Goal: Register for event/course

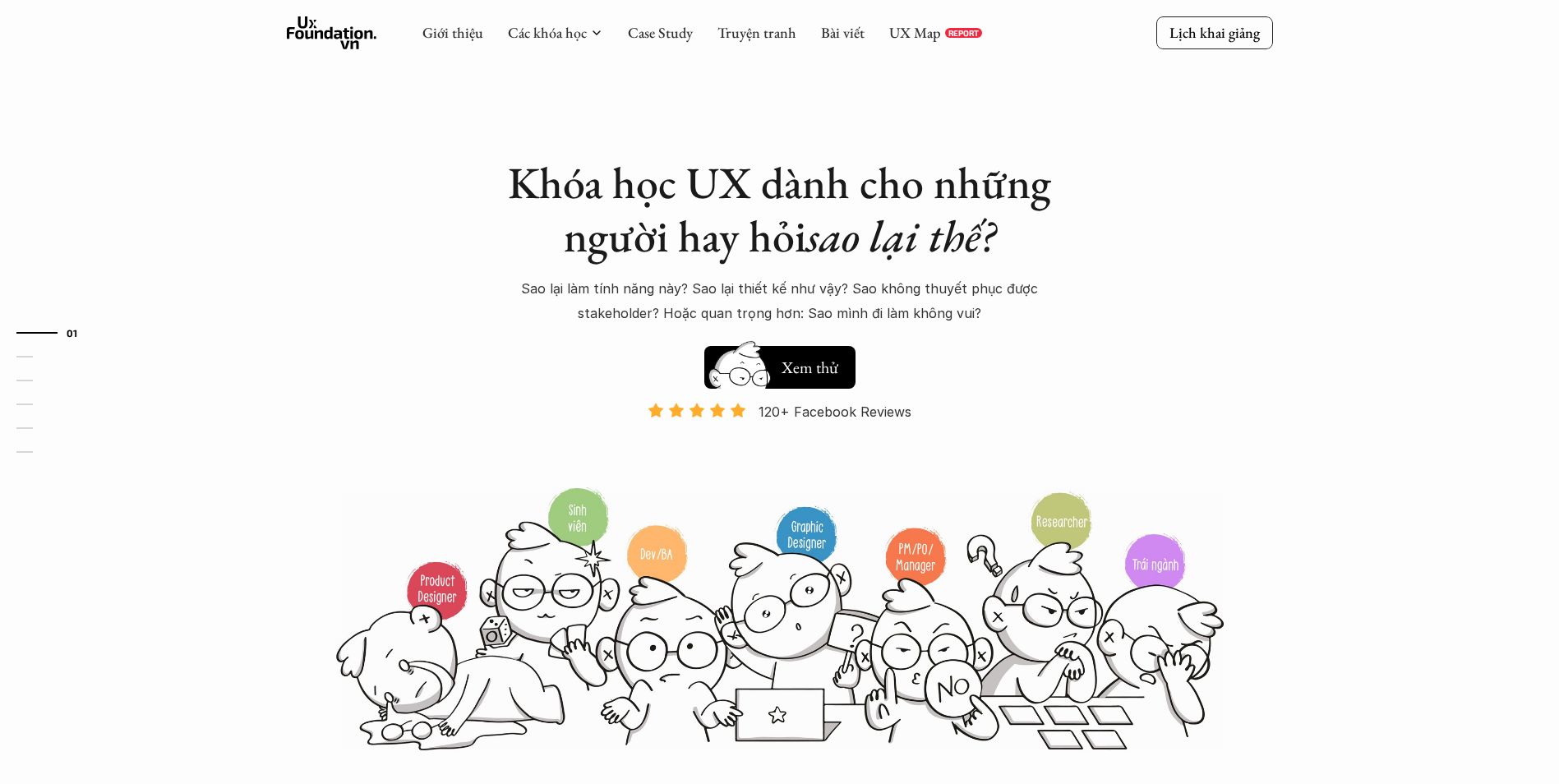
click at [783, 368] on img at bounding box center [740, 378] width 88 height 75
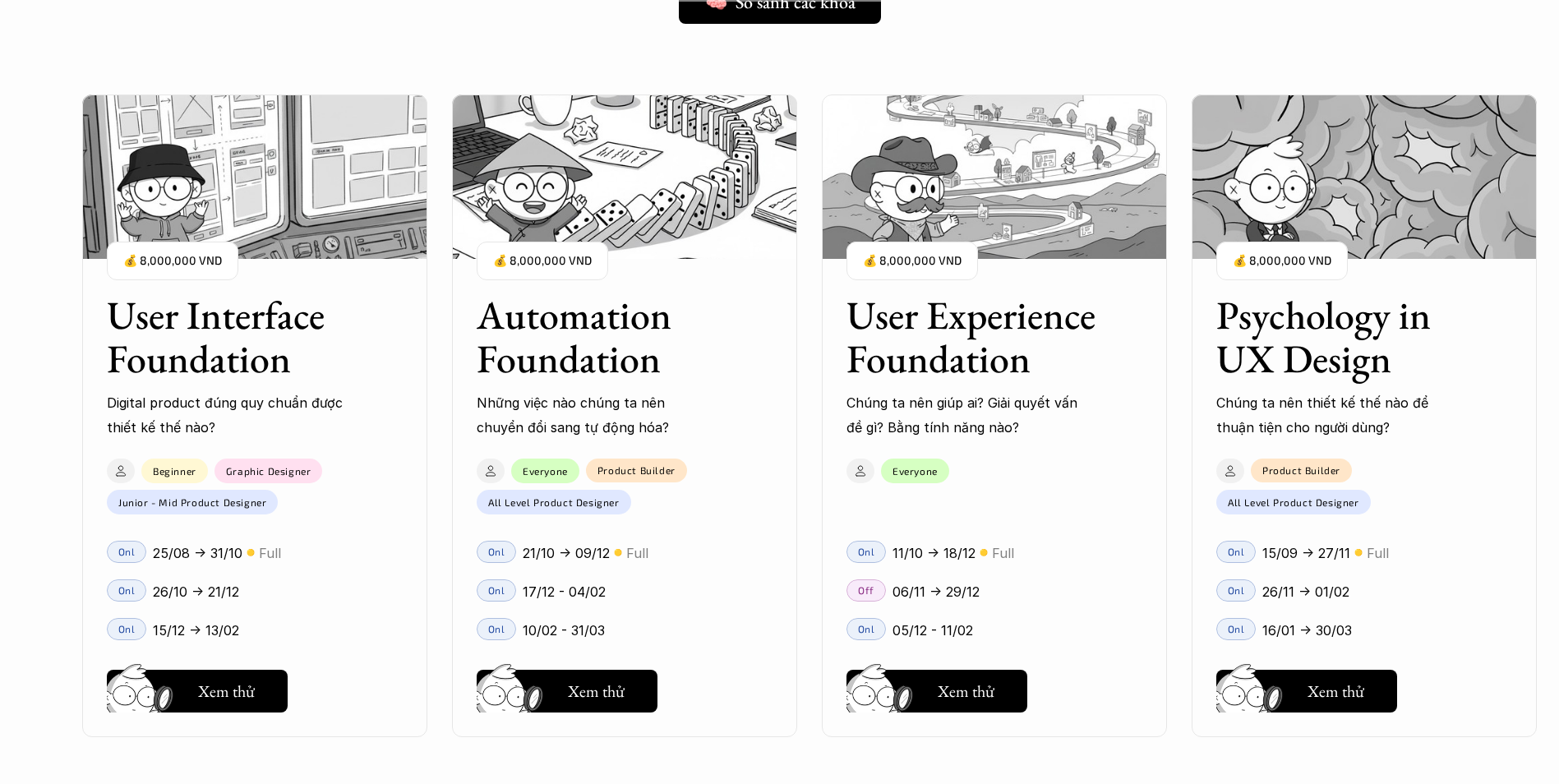
scroll to position [1494, 0]
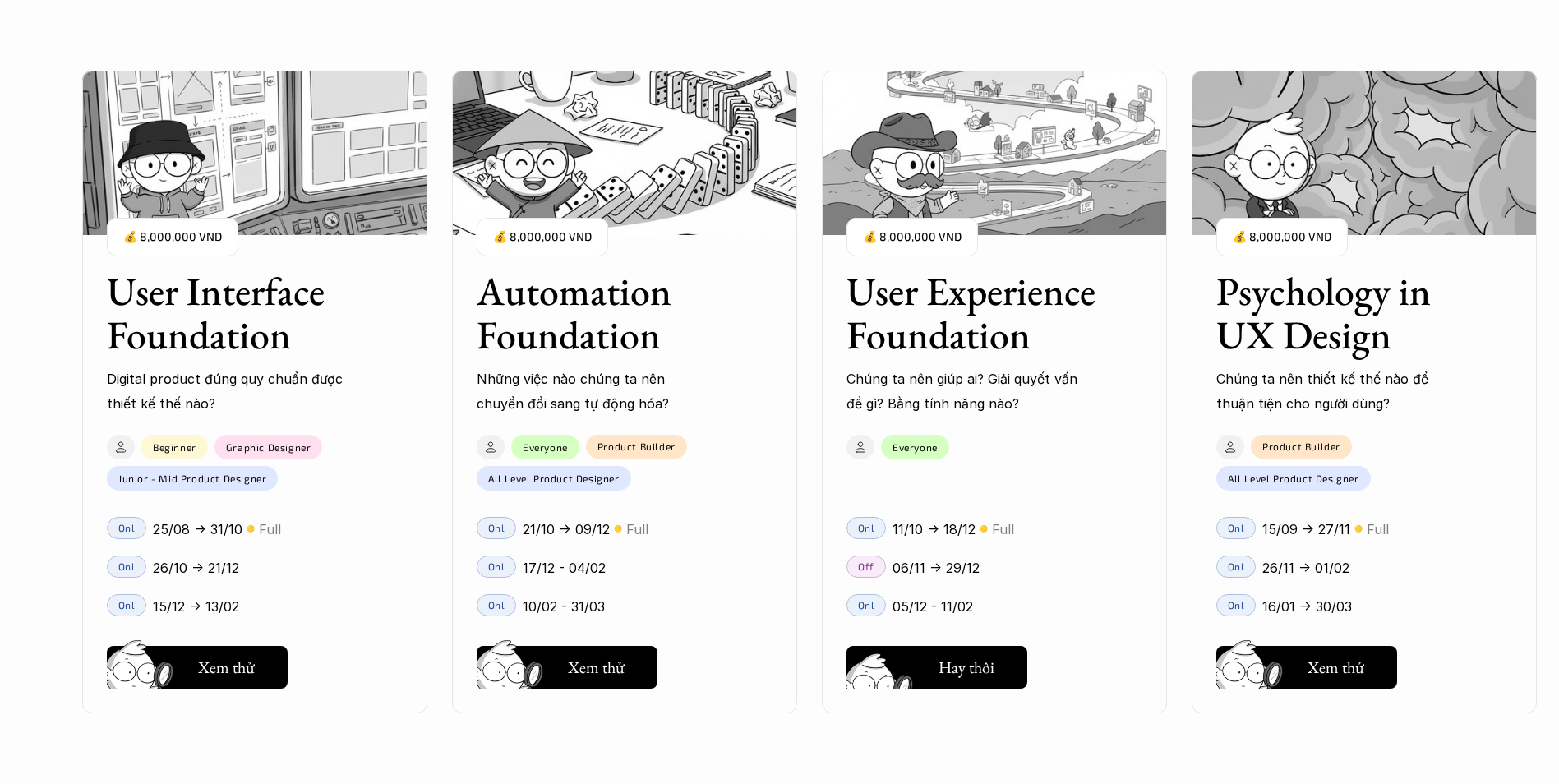
click at [945, 670] on h5 "Xem thử" at bounding box center [966, 671] width 57 height 23
click at [233, 664] on h5 "Xem thử" at bounding box center [226, 666] width 57 height 23
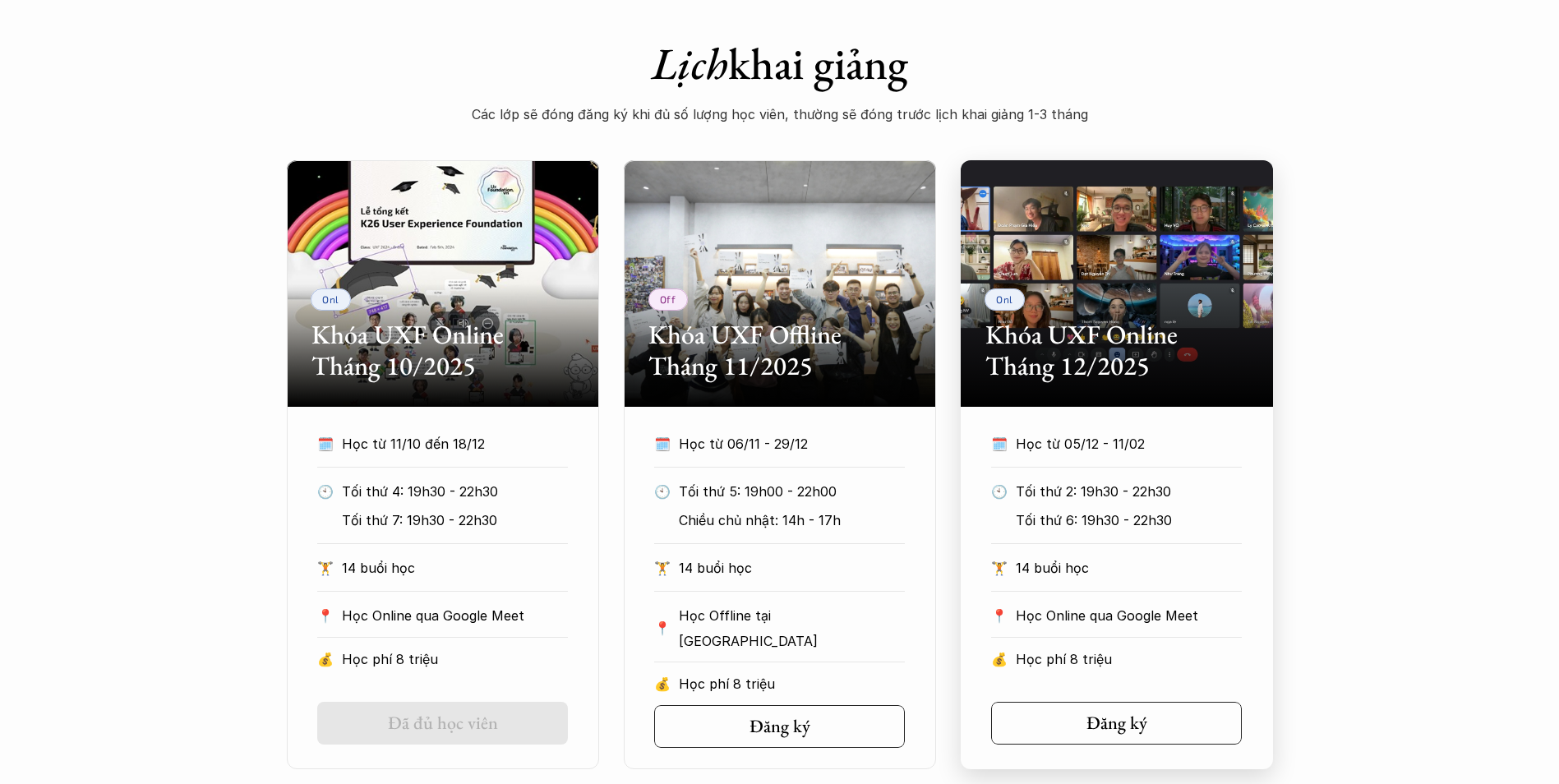
scroll to position [740, 0]
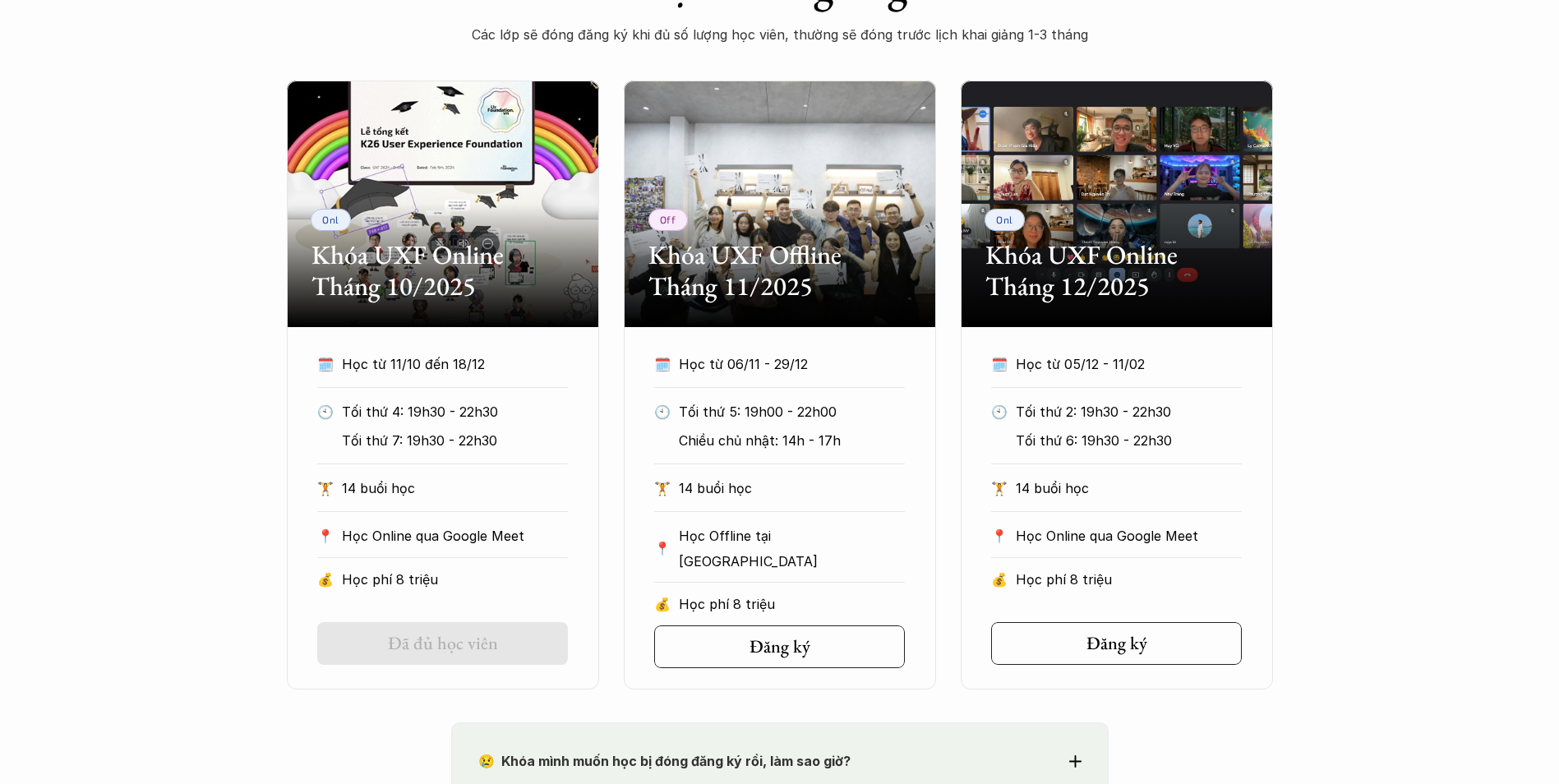
click at [455, 636] on h5 "Đã đủ học viên" at bounding box center [444, 644] width 110 height 22
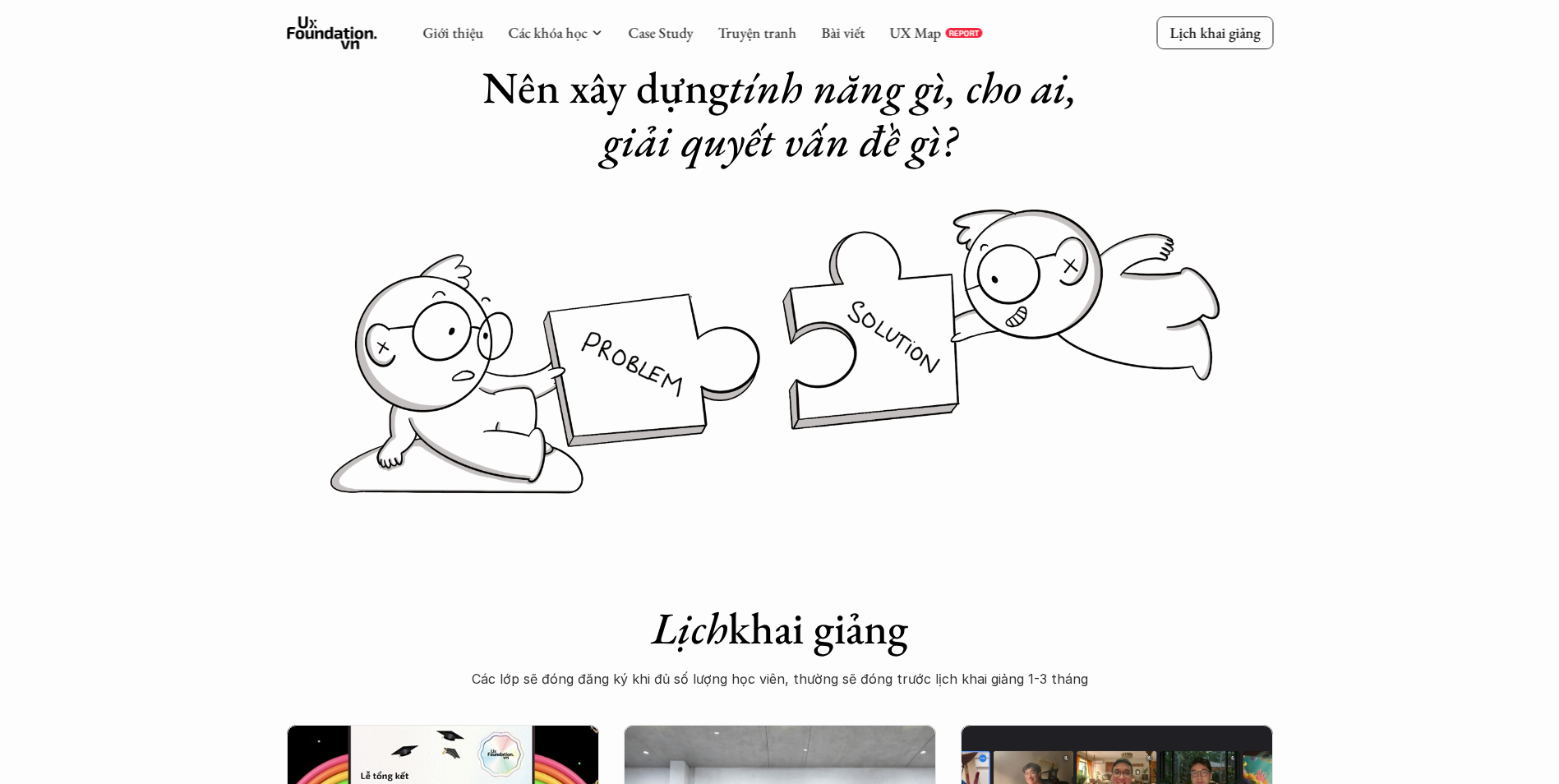
scroll to position [0, 0]
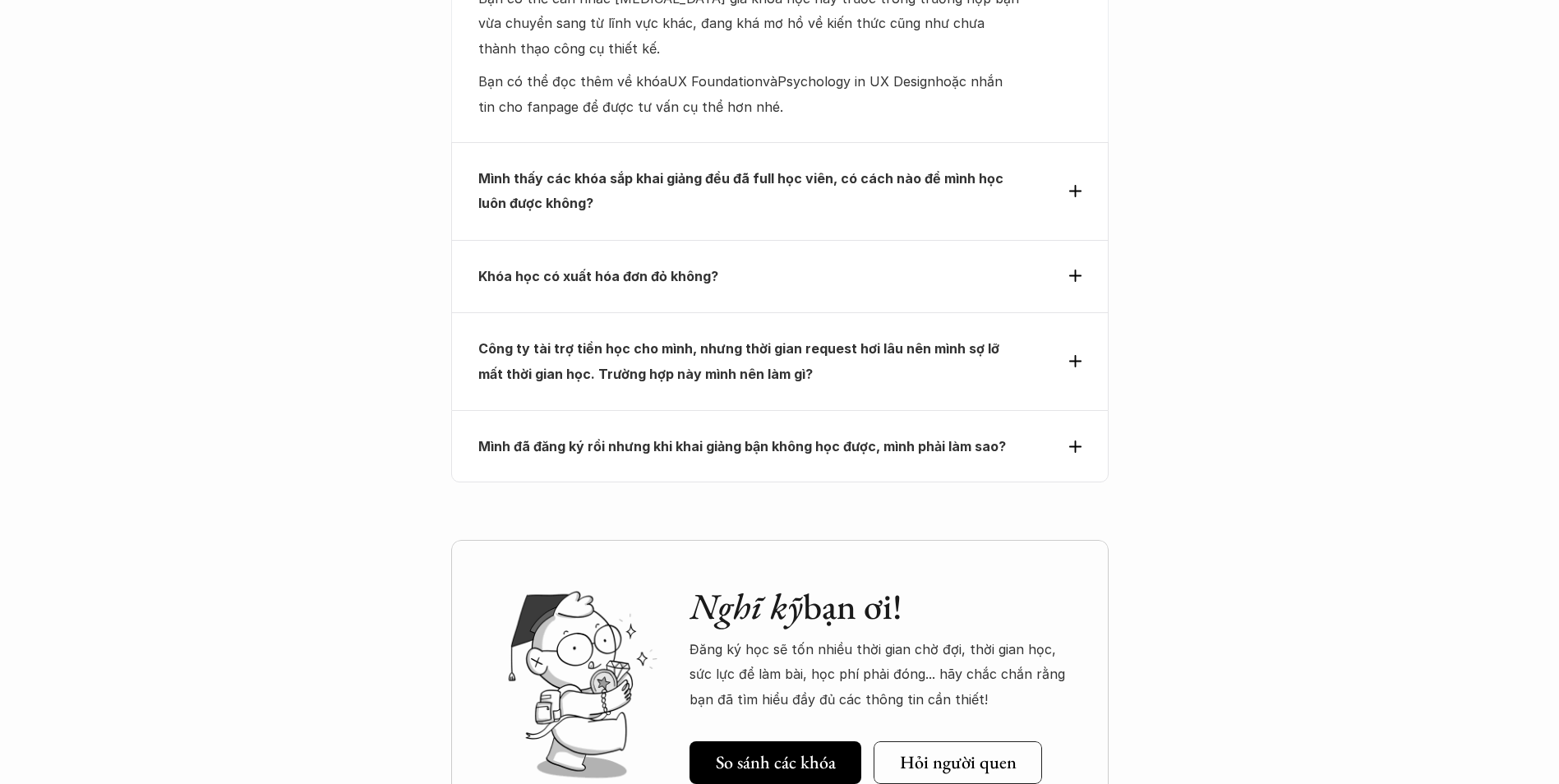
scroll to position [5830, 0]
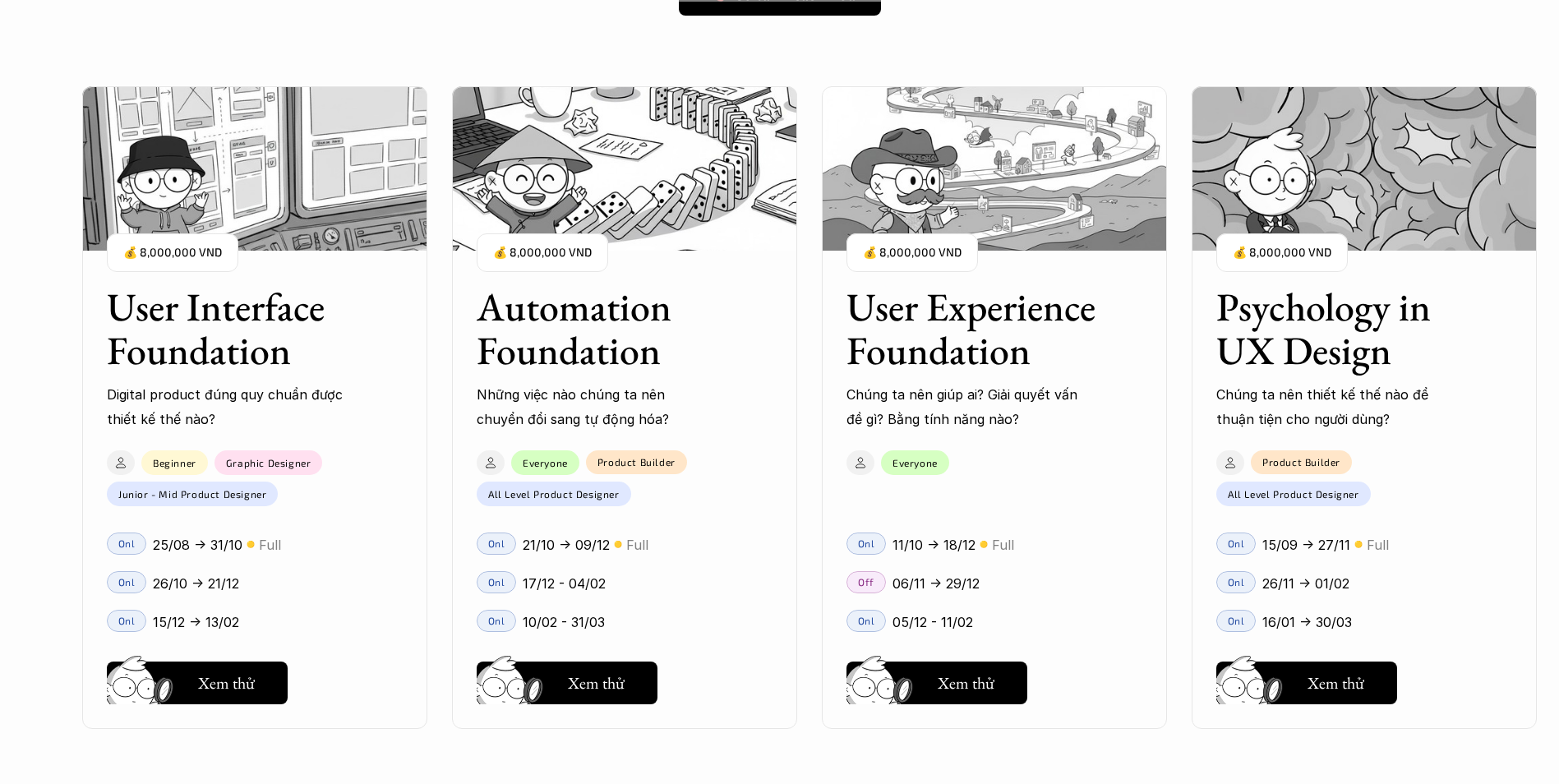
scroll to position [1494, 0]
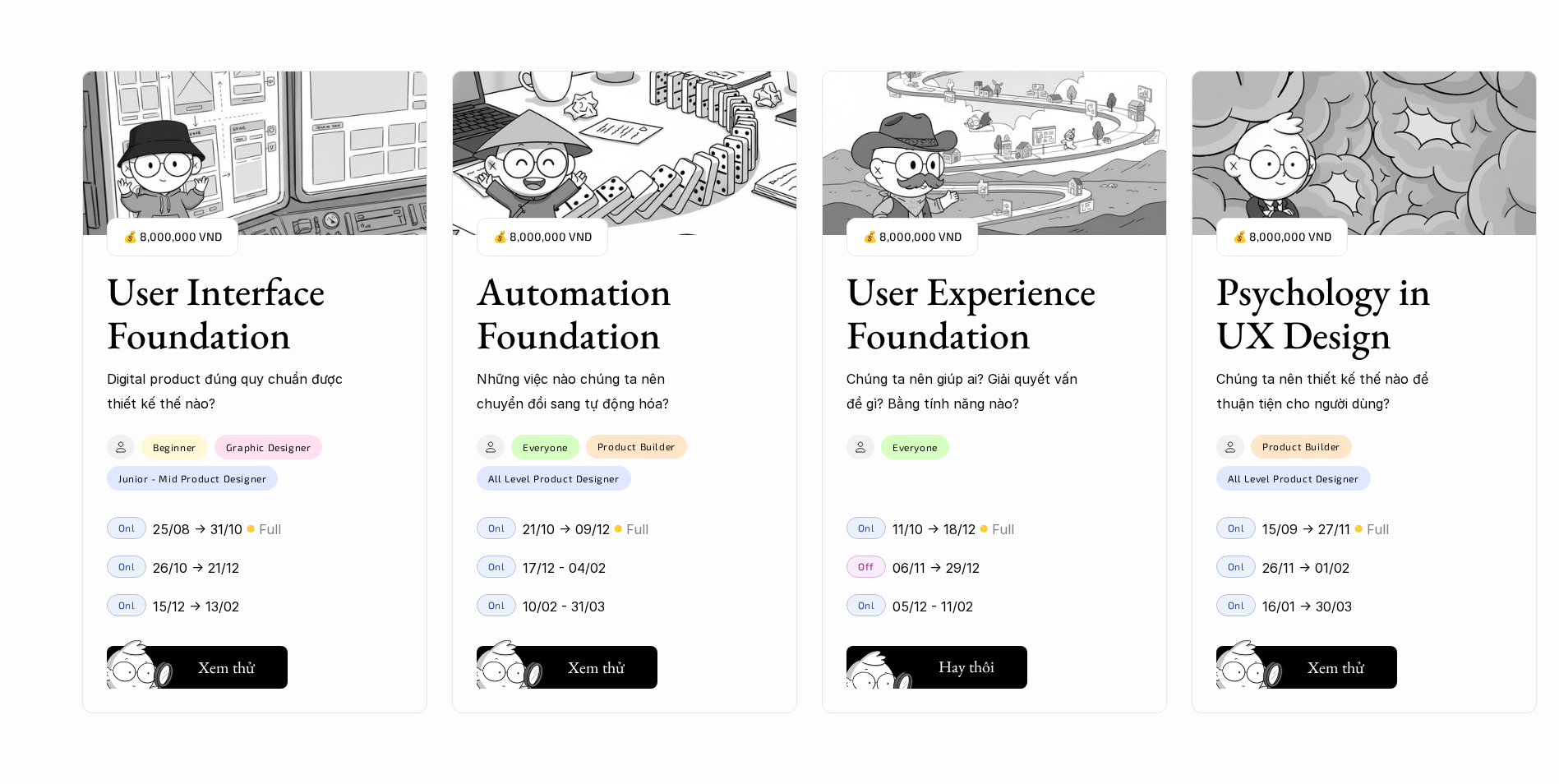
click at [917, 667] on img at bounding box center [882, 688] width 88 height 75
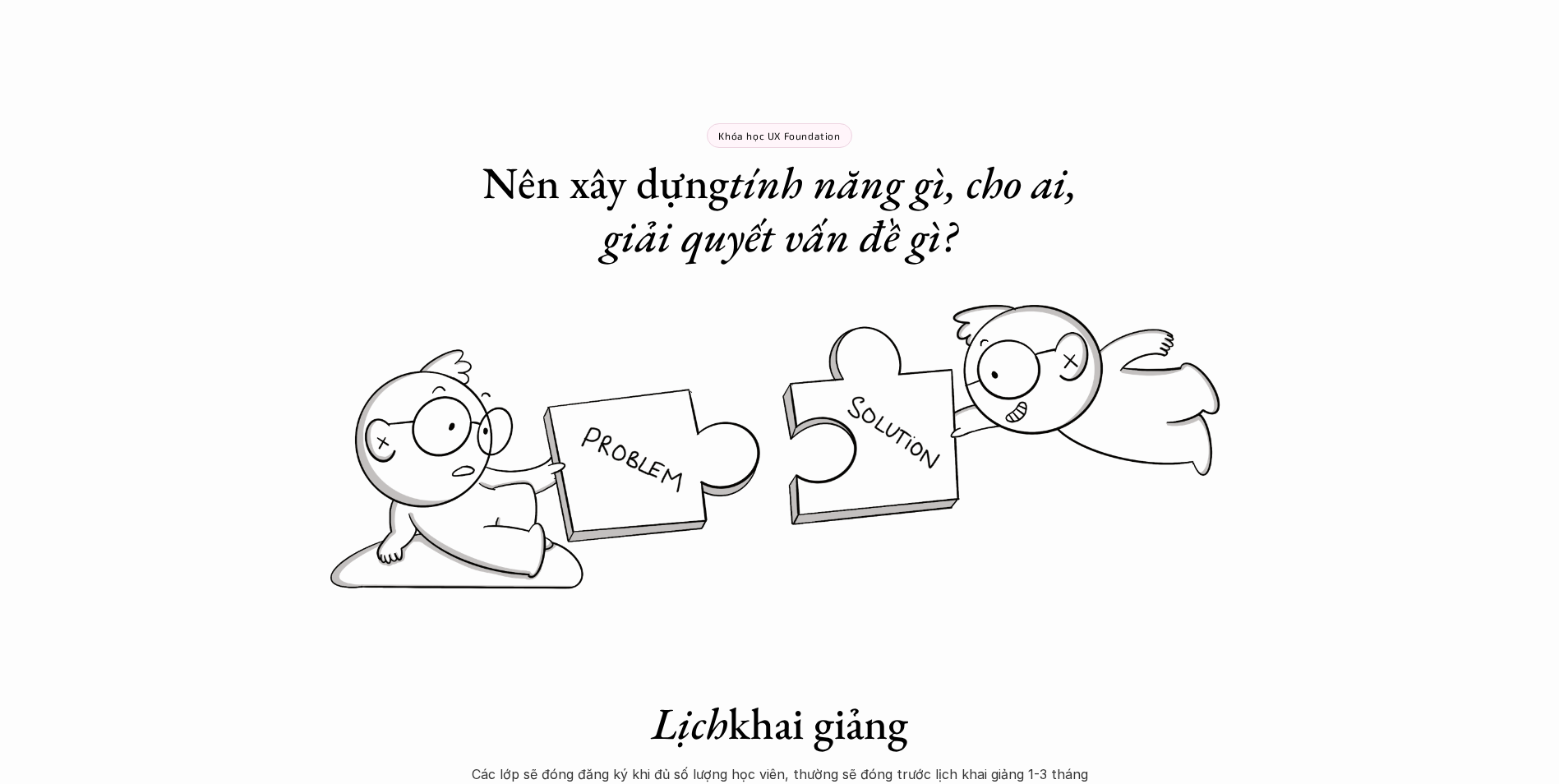
scroll to position [822, 0]
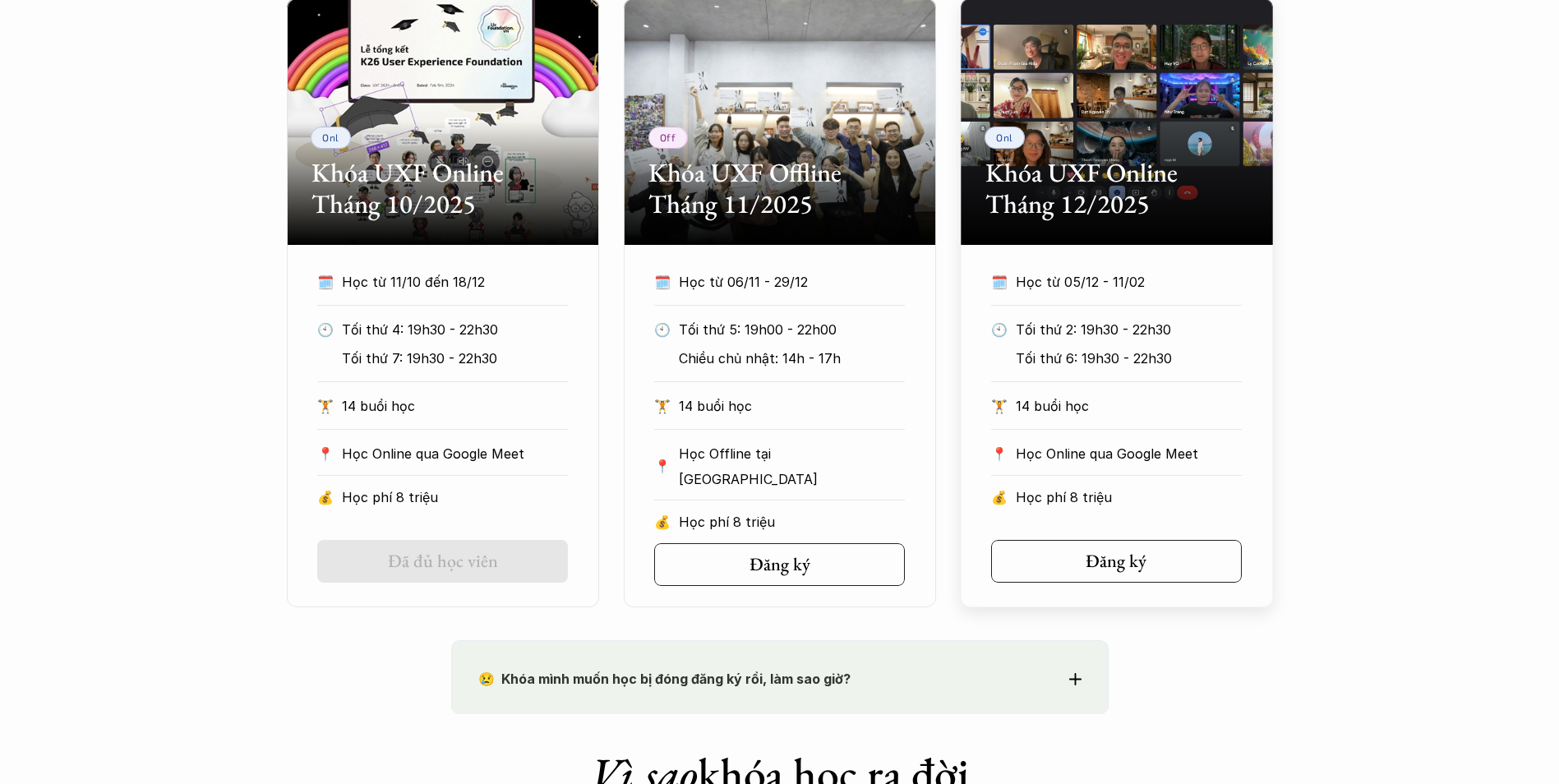
click at [1066, 561] on link "Đăng ký" at bounding box center [1116, 560] width 251 height 43
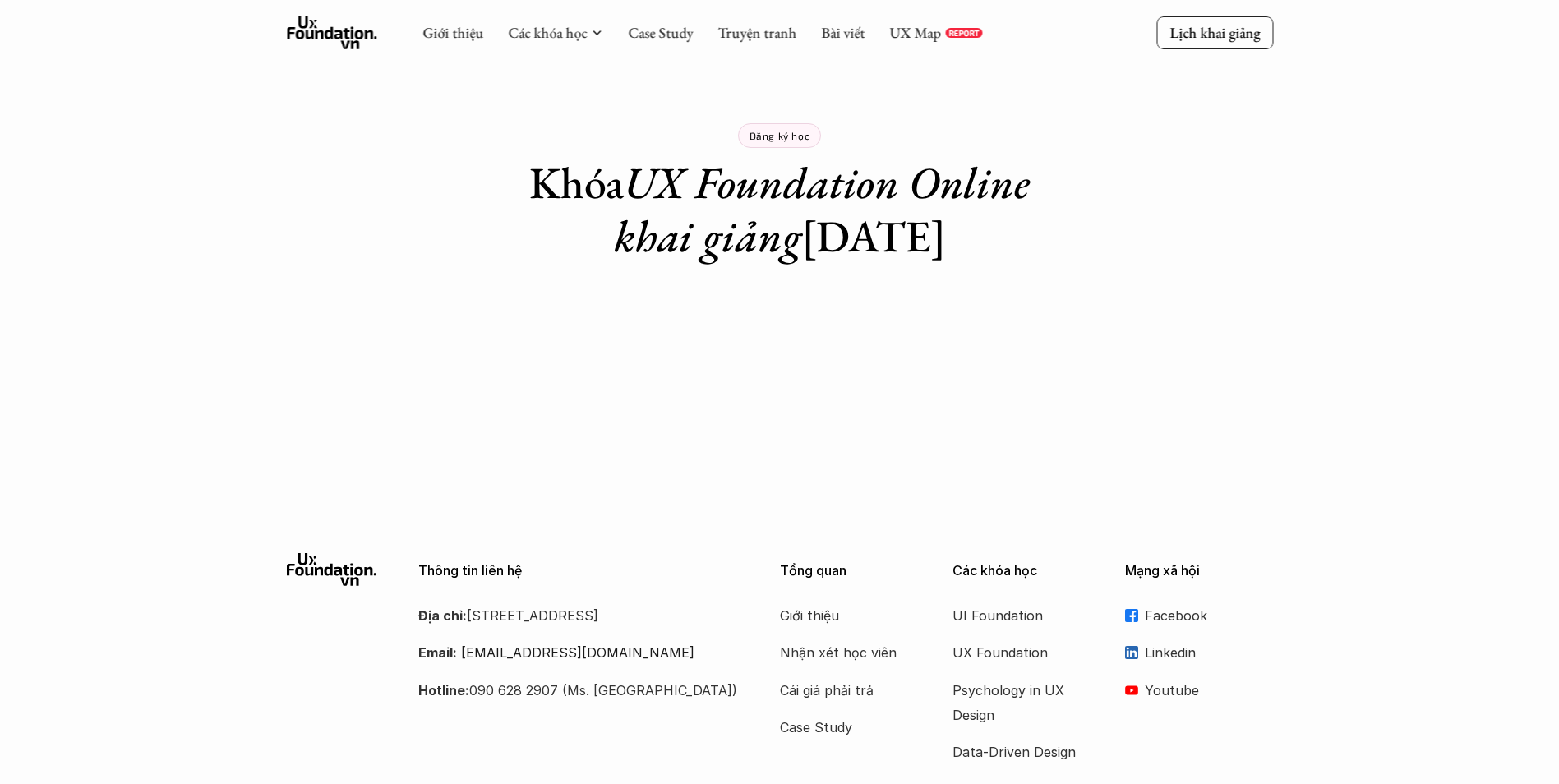
drag, startPoint x: 1040, startPoint y: 250, endPoint x: 481, endPoint y: 210, distance: 560.4
click at [481, 210] on div "Đăng ký học Khóa UX Foundation Online khai giảng [DATE]" at bounding box center [780, 131] width 657 height 263
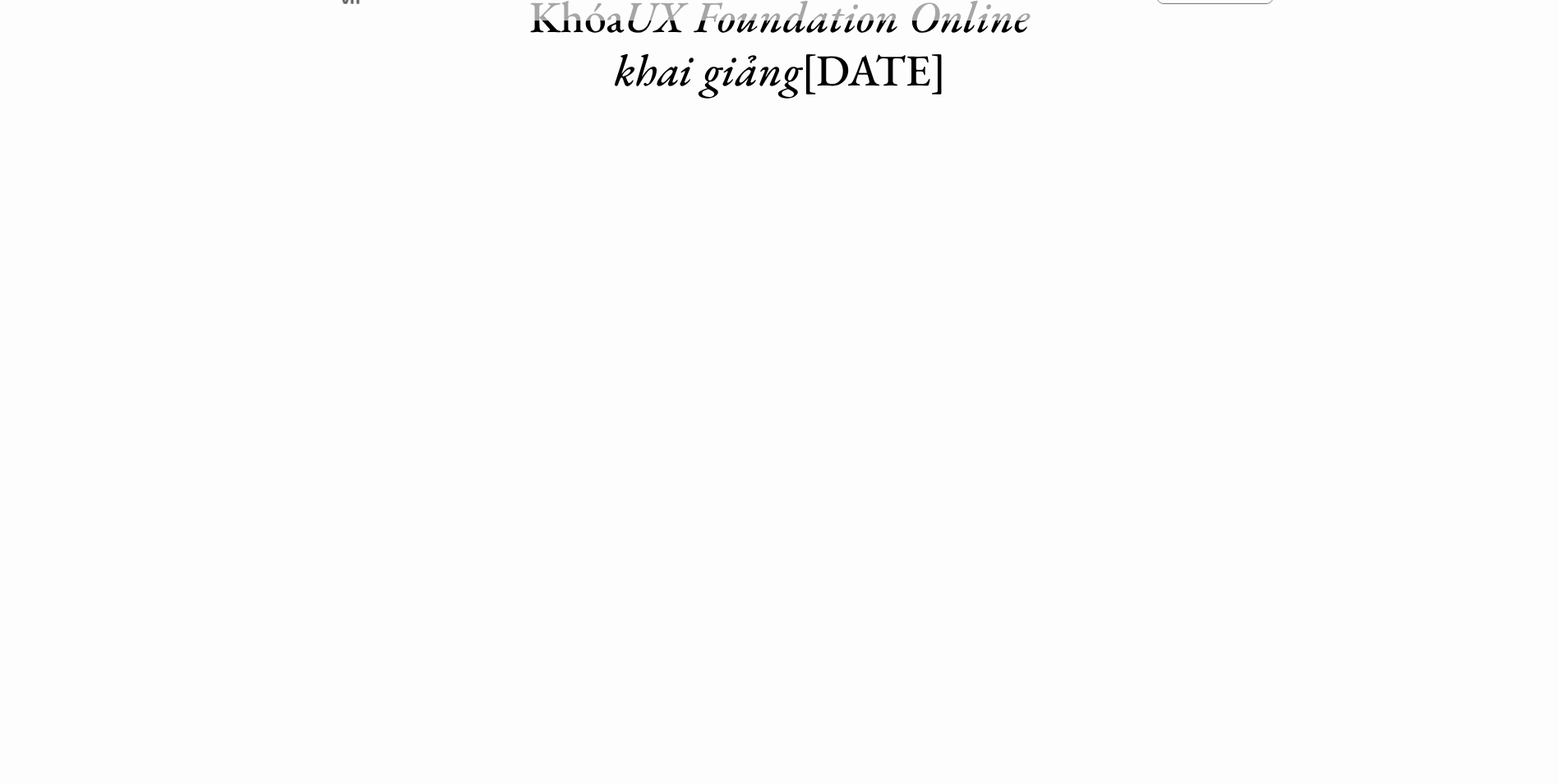
scroll to position [165, 0]
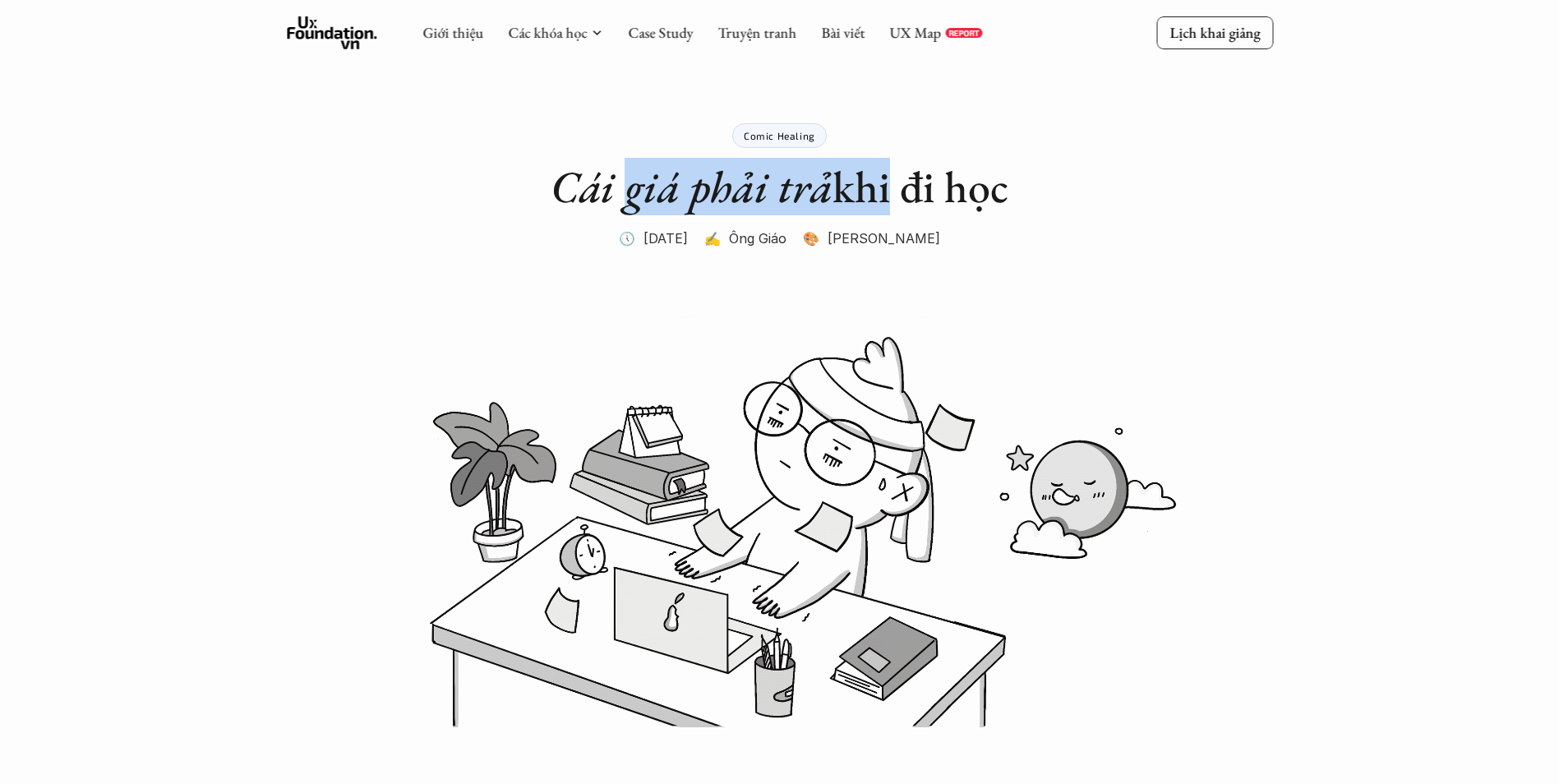
drag, startPoint x: 857, startPoint y: 196, endPoint x: 626, endPoint y: 186, distance: 231.2
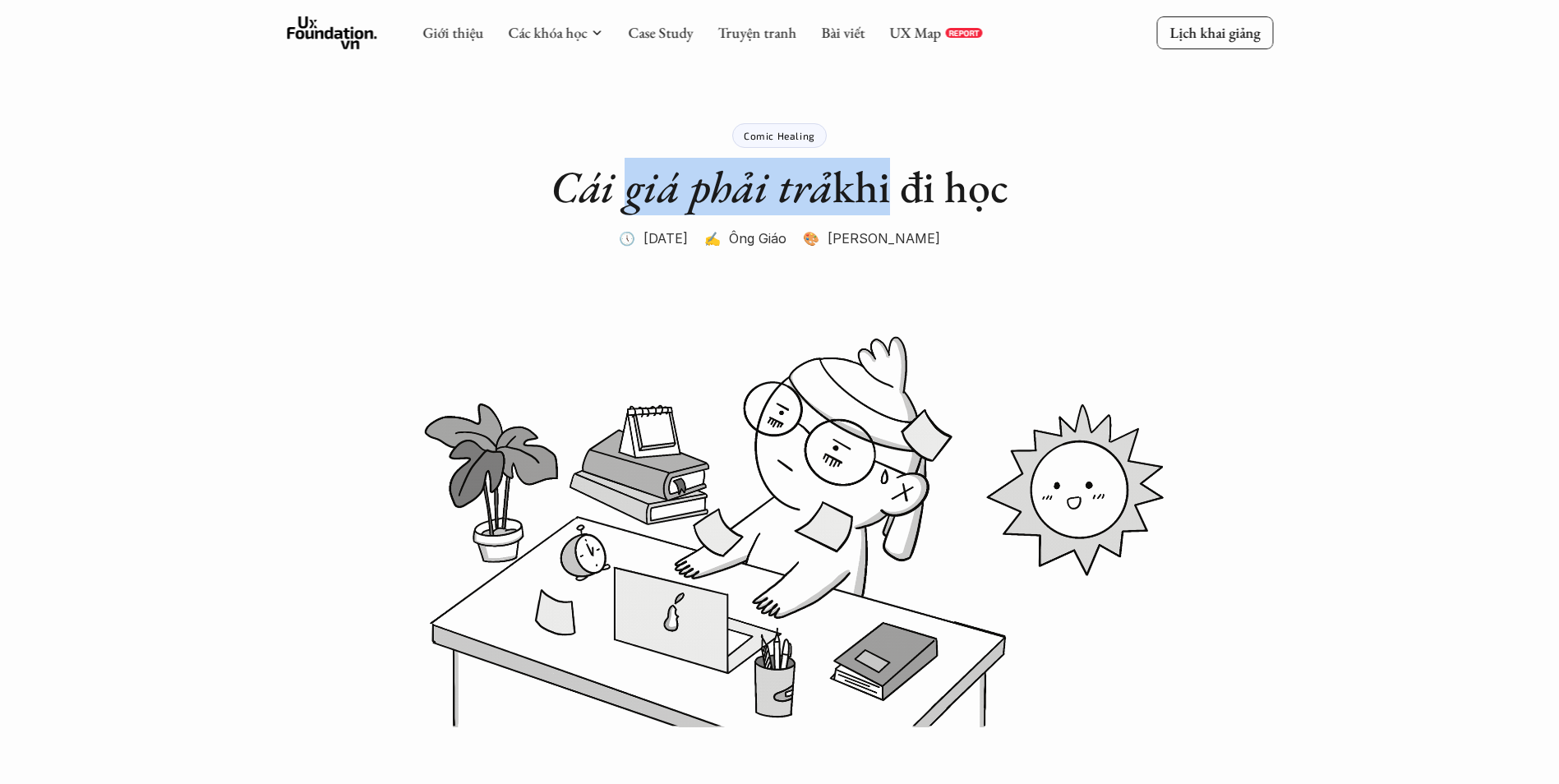
click at [628, 186] on h1 "Cái giá phải trả khi đi học" at bounding box center [780, 186] width 458 height 53
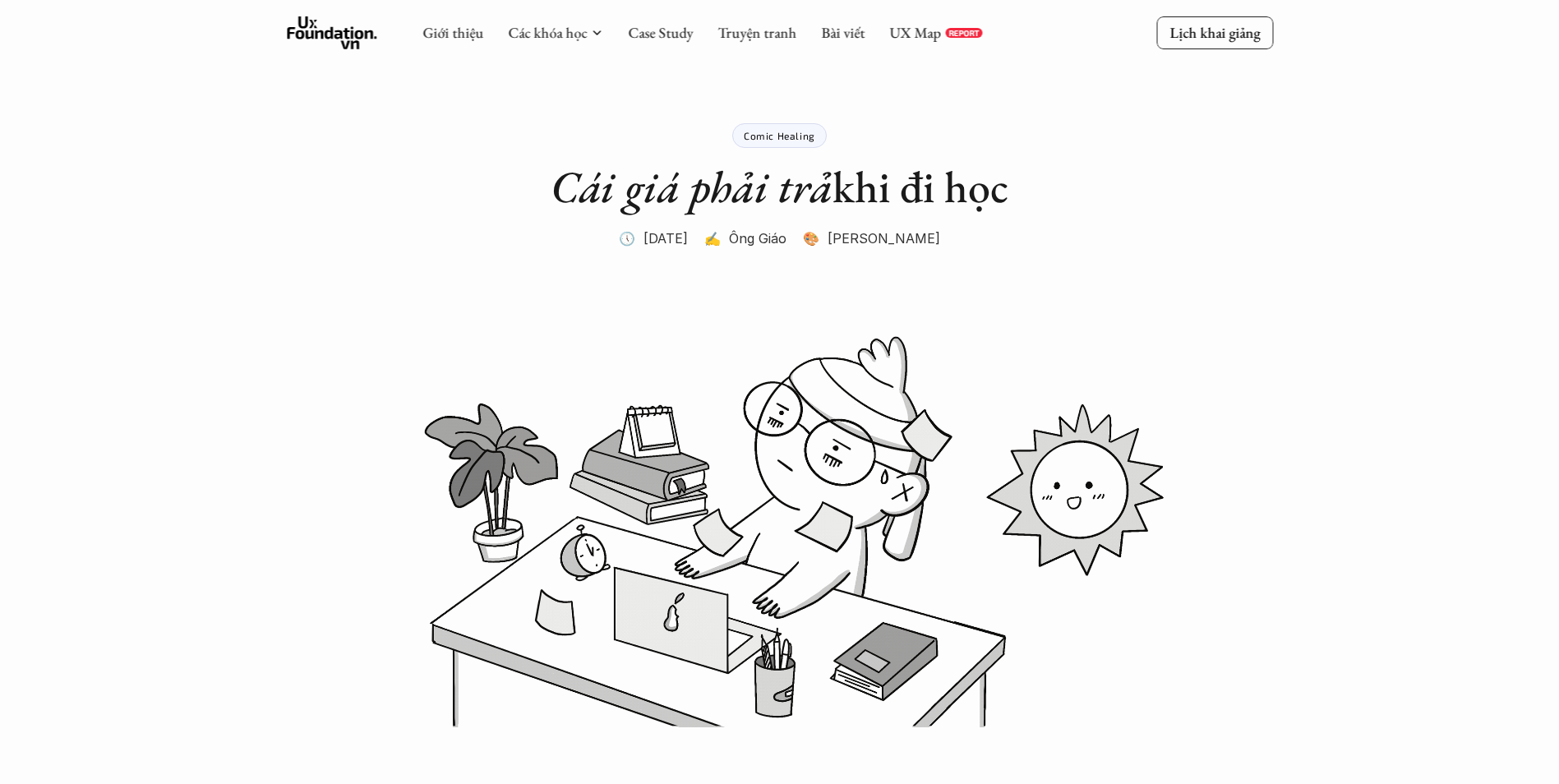
drag, startPoint x: 626, startPoint y: 186, endPoint x: 508, endPoint y: 221, distance: 123.1
click at [508, 221] on div "Comic Healing Cái giá phải trả khi đi học 🕔 29 thg 12, 2022 ✍️ Ông Giáo 🎨 Nhung…" at bounding box center [780, 167] width 657 height 168
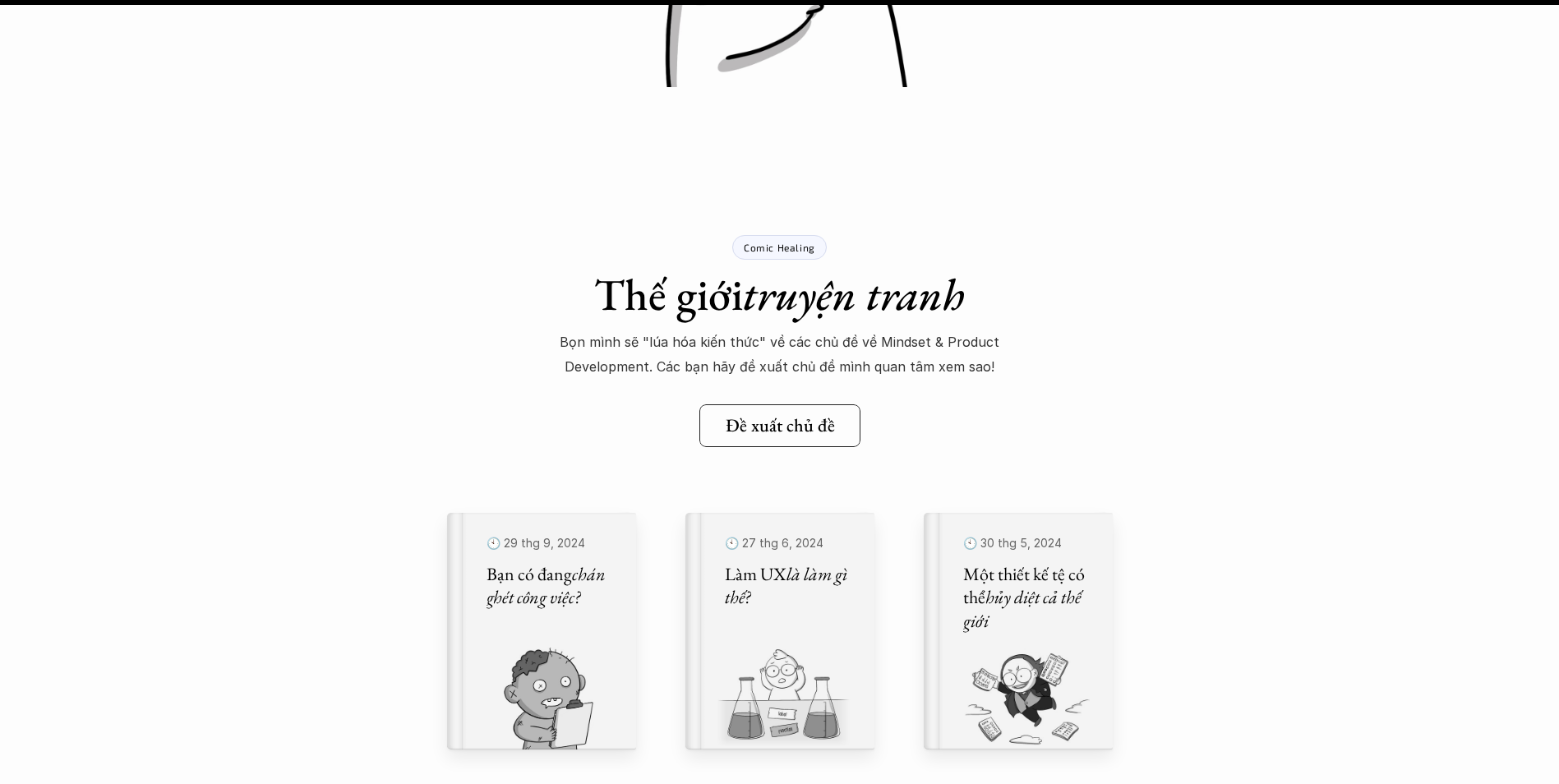
scroll to position [18574, 0]
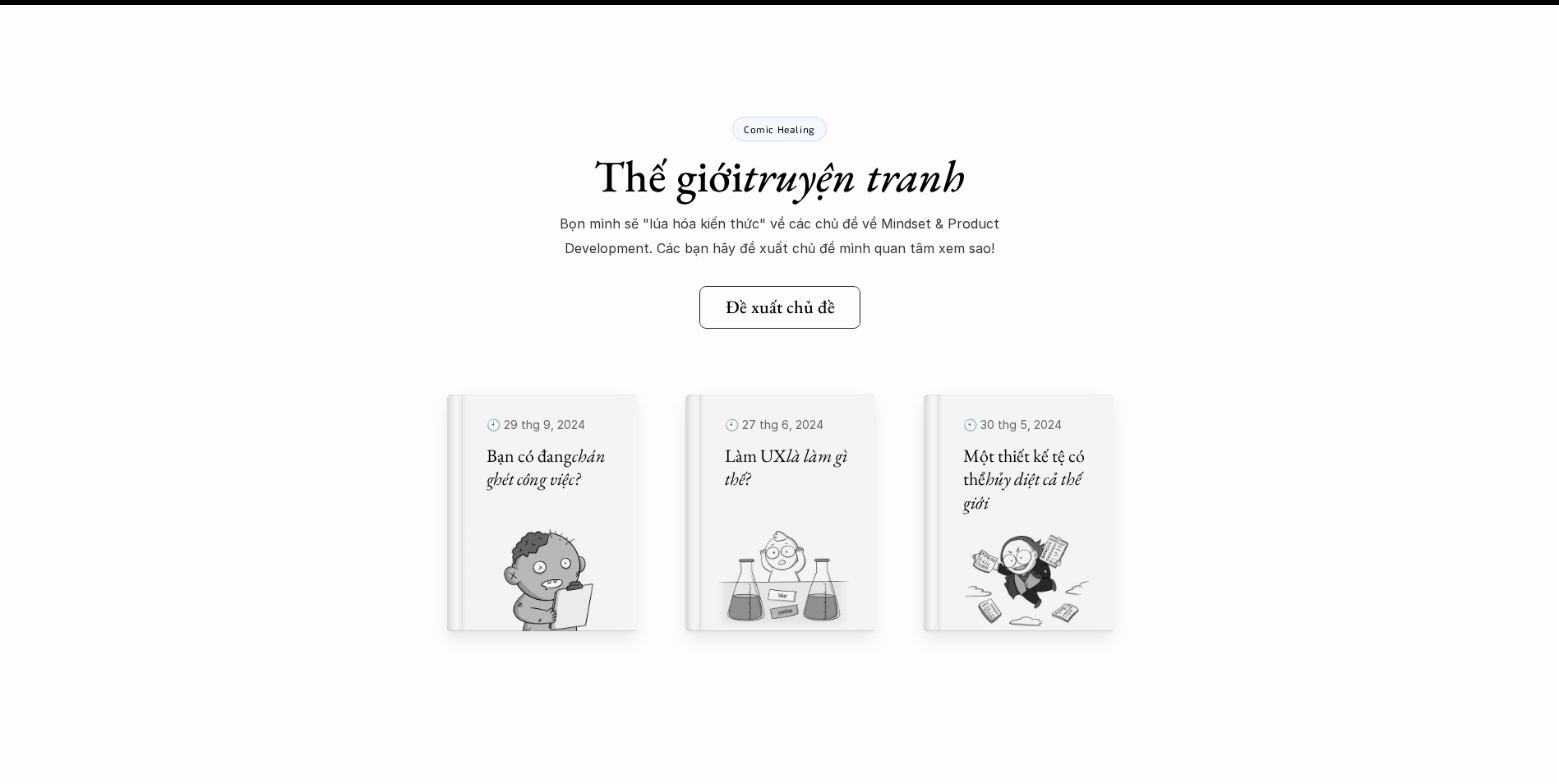
drag, startPoint x: 629, startPoint y: 200, endPoint x: 883, endPoint y: 225, distance: 255.2
click at [881, 225] on div "Comic Healing Thế giới truyện tranh Bọn mình sẽ "lúa hóa kiến thức" về các chủ …" at bounding box center [780, 181] width 1559 height 294
drag, startPoint x: 883, startPoint y: 225, endPoint x: 1157, endPoint y: 303, distance: 284.9
click at [1157, 303] on div "Comic Healing Thế giới truyện tranh Bọn mình sẽ "lúa hóa kiến thức" về các chủ …" at bounding box center [780, 181] width 1559 height 294
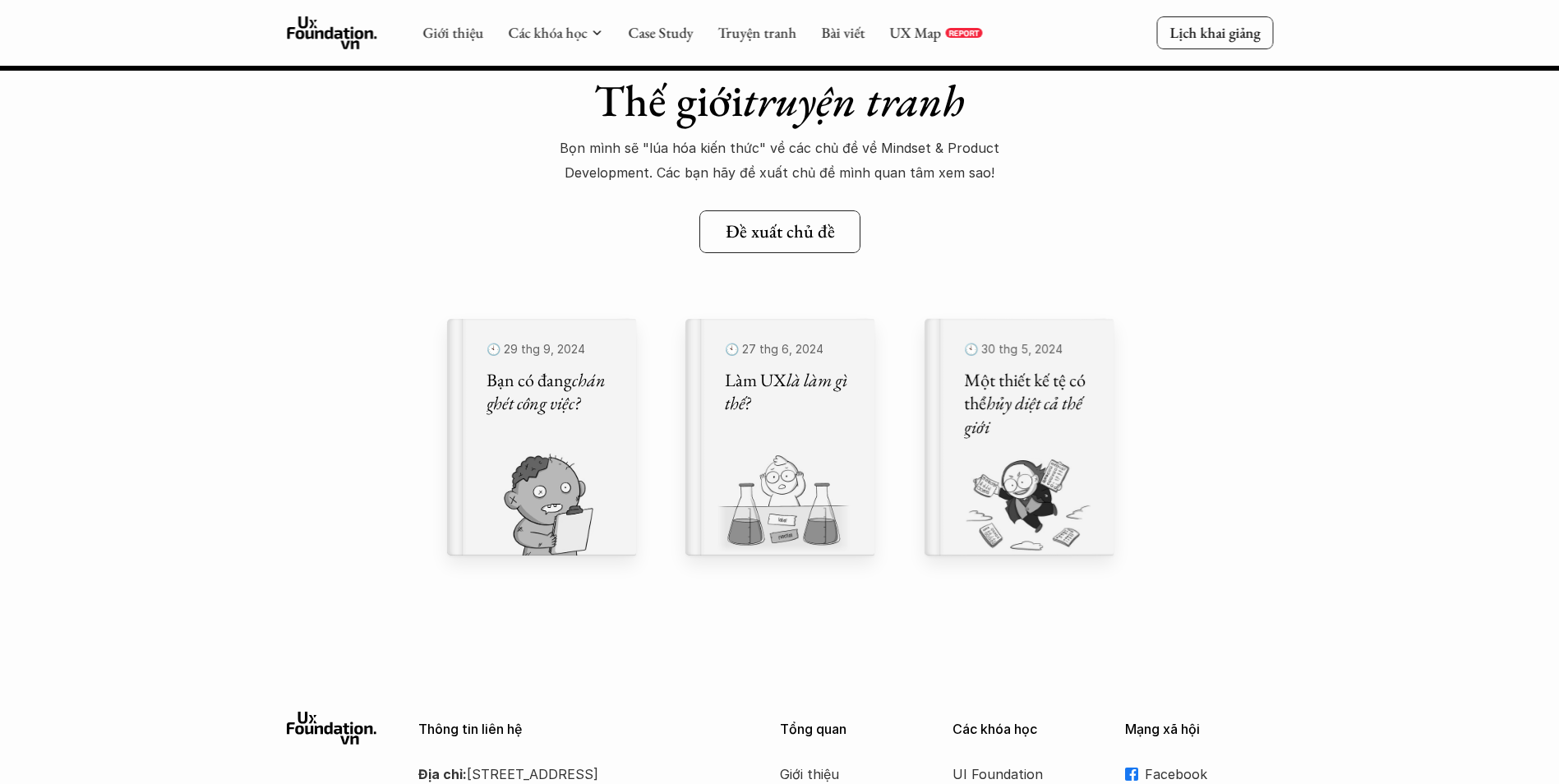
scroll to position [18579, 0]
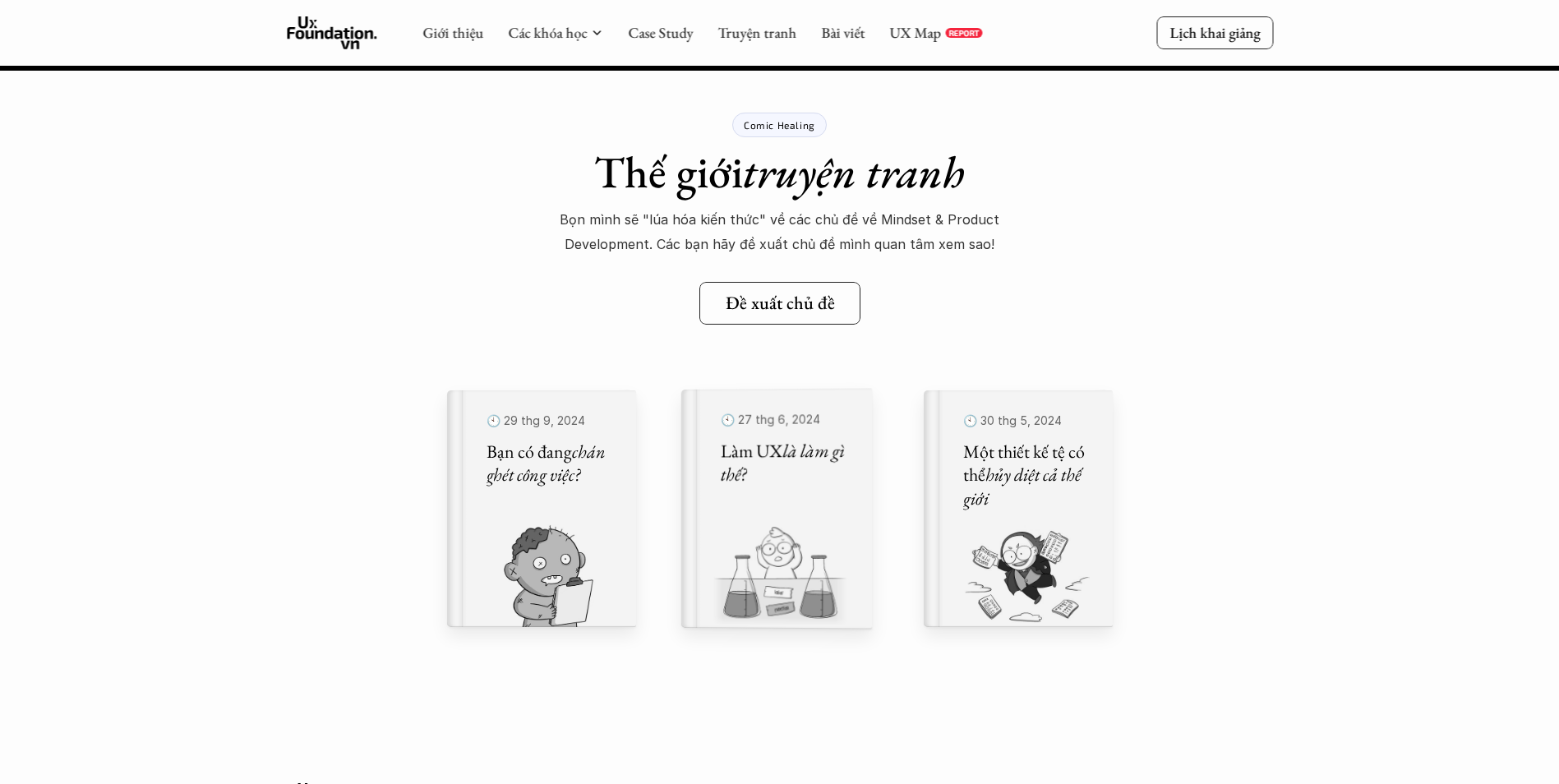
click at [774, 311] on h5 "Đề xuất chủ đề" at bounding box center [780, 303] width 110 height 22
click at [838, 498] on div "🕙 27 thg 6, 2024 Làm UX là làm gì thế?" at bounding box center [774, 508] width 172 height 256
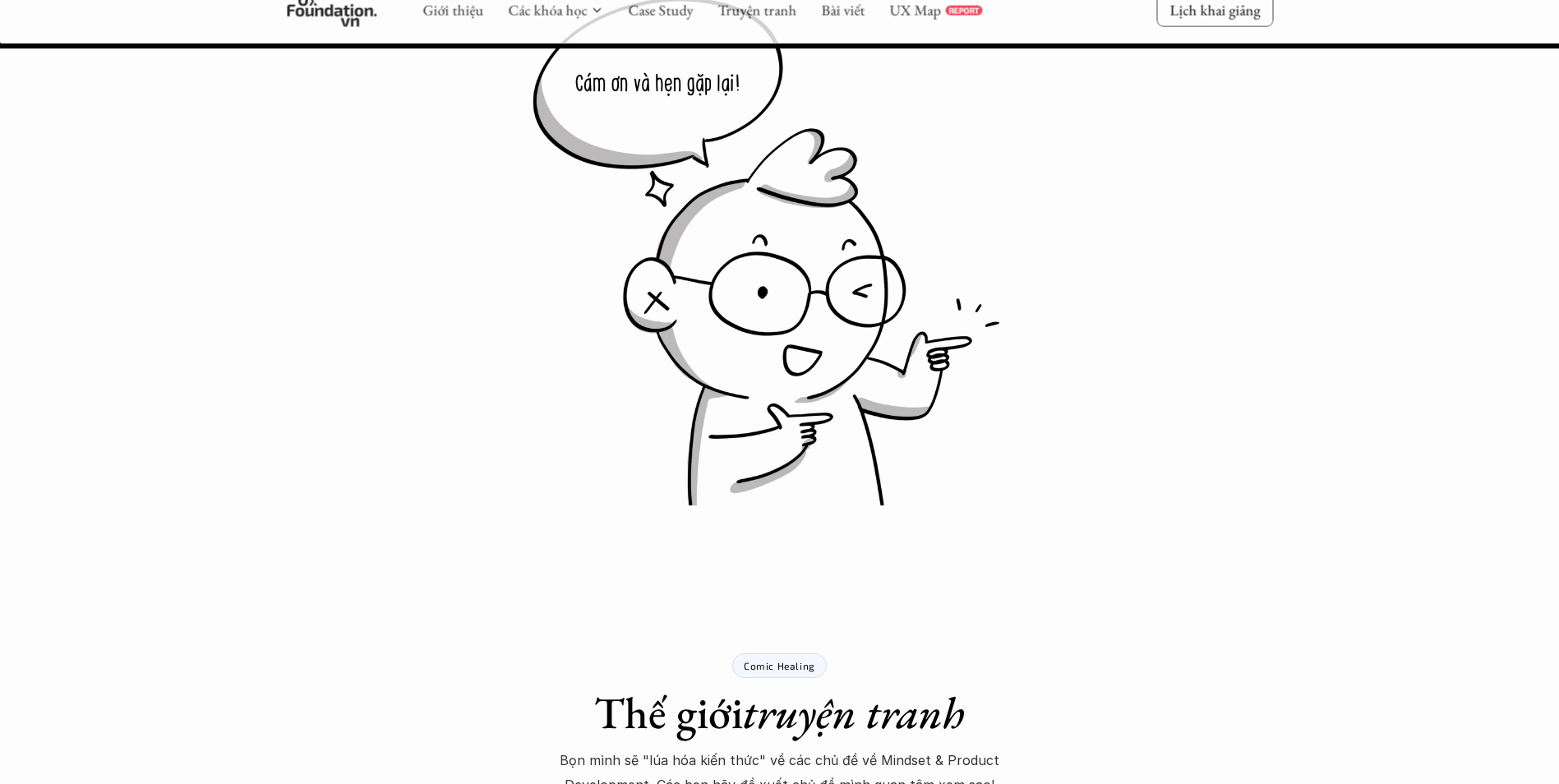
scroll to position [17999, 0]
